Goal: Navigation & Orientation: Go to known website

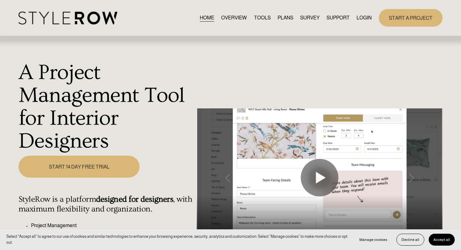
click at [361, 17] on link "LOGIN" at bounding box center [364, 17] width 15 height 8
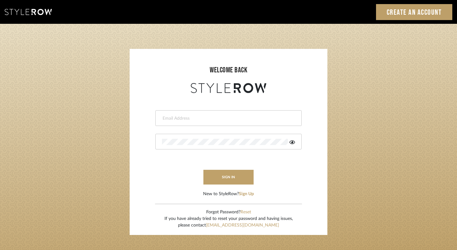
click at [197, 118] on input "email" at bounding box center [227, 118] width 131 height 6
type input "ashley@winnieandcointeriors.com"
